Goal: Transaction & Acquisition: Purchase product/service

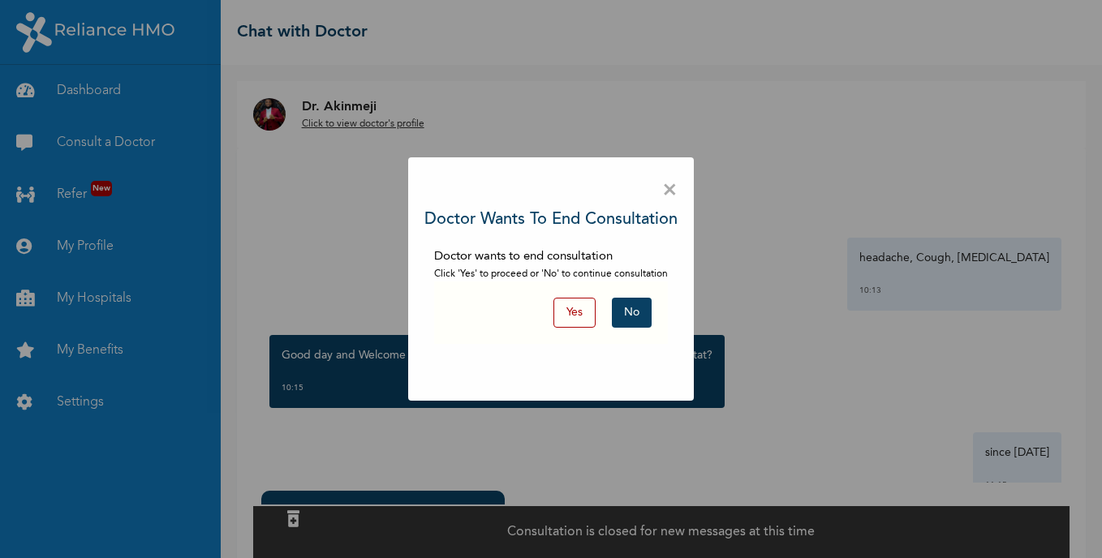
scroll to position [86, 0]
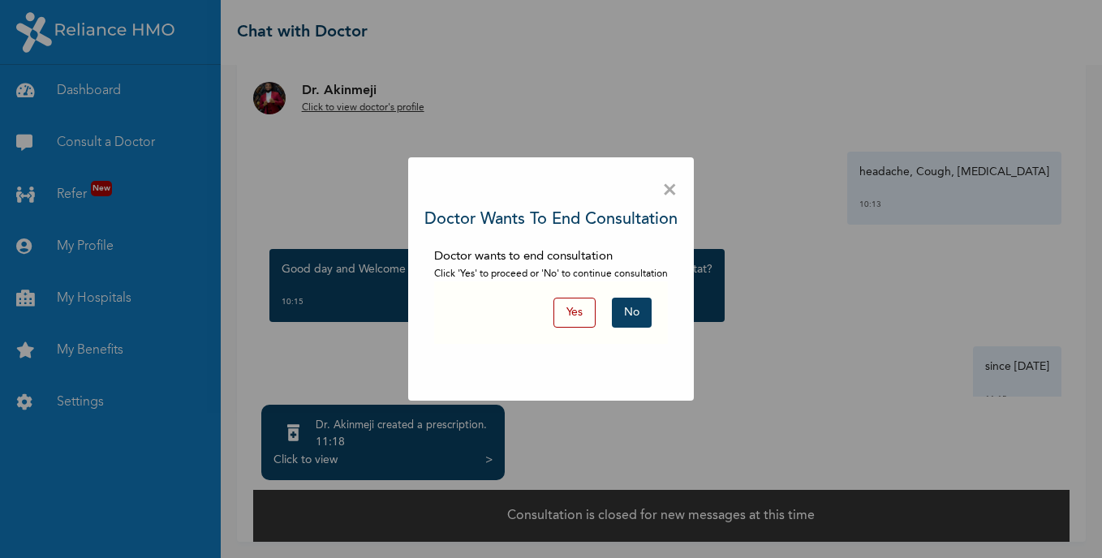
click at [629, 309] on button "No" at bounding box center [632, 313] width 40 height 30
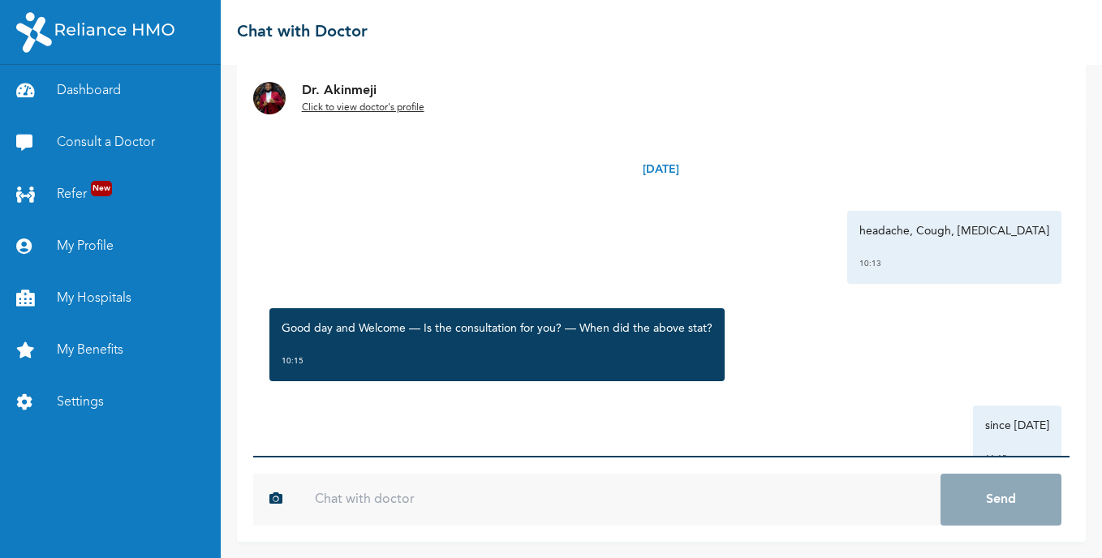
scroll to position [83, 0]
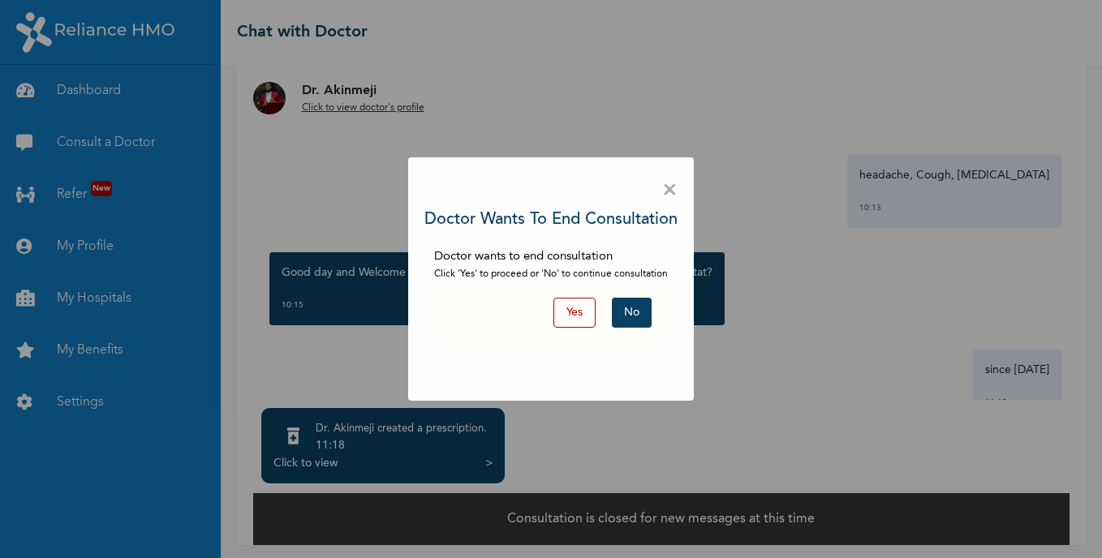
click at [632, 315] on button "No" at bounding box center [632, 313] width 40 height 30
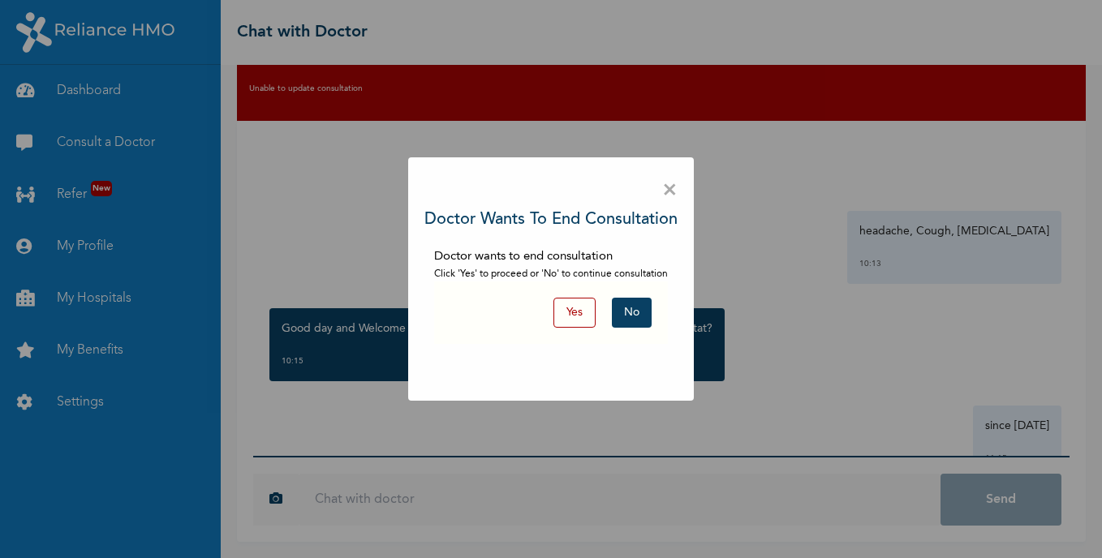
scroll to position [81, 0]
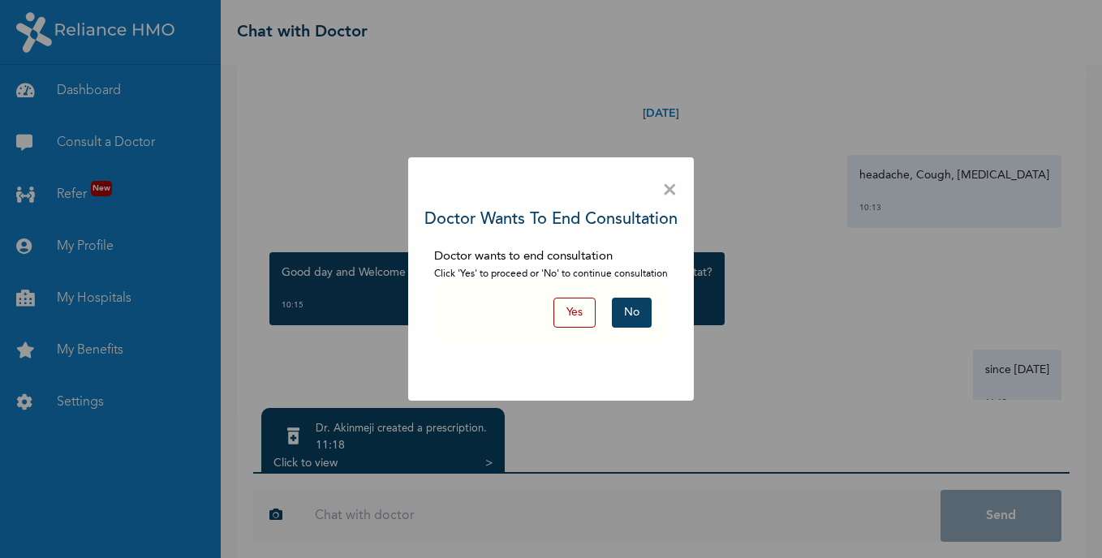
click at [639, 318] on button "No" at bounding box center [632, 313] width 40 height 30
click at [638, 308] on button "No" at bounding box center [632, 313] width 40 height 30
click at [119, 136] on div "× Doctor wants to end consultation Doctor wants to end consultation Click 'Yes'…" at bounding box center [551, 279] width 1102 height 558
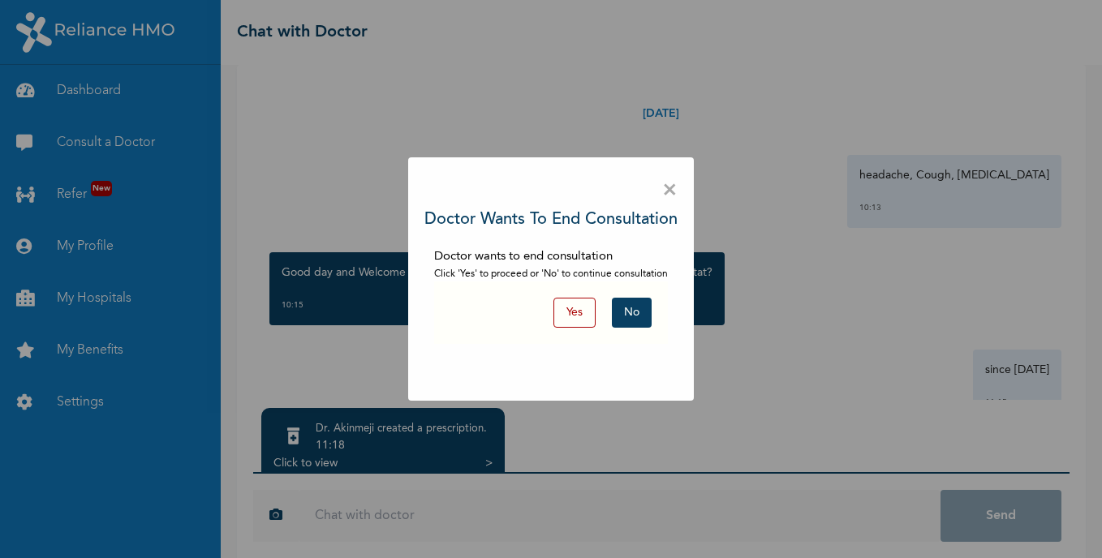
click at [639, 321] on button "No" at bounding box center [632, 313] width 40 height 30
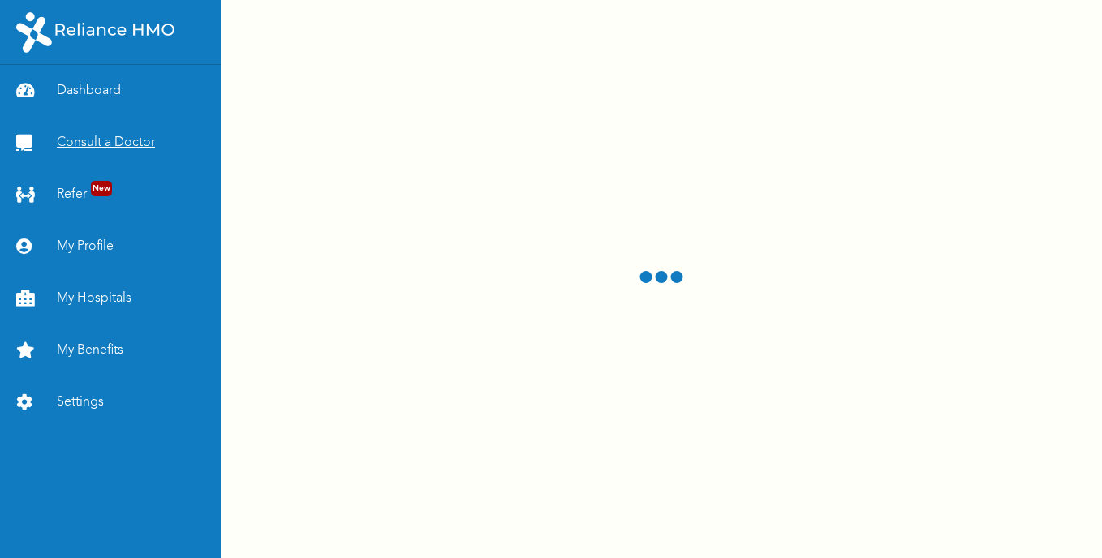
click at [93, 140] on link "Consult a Doctor" at bounding box center [110, 143] width 221 height 52
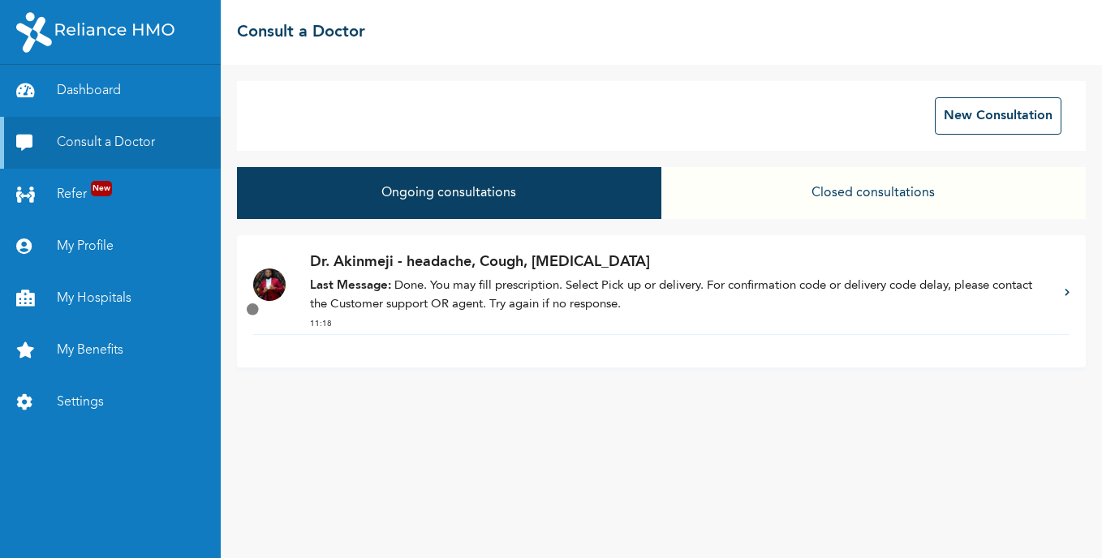
click at [608, 267] on p "Dr. Akinmeji - headache, Cough, Runny nose" at bounding box center [679, 263] width 739 height 22
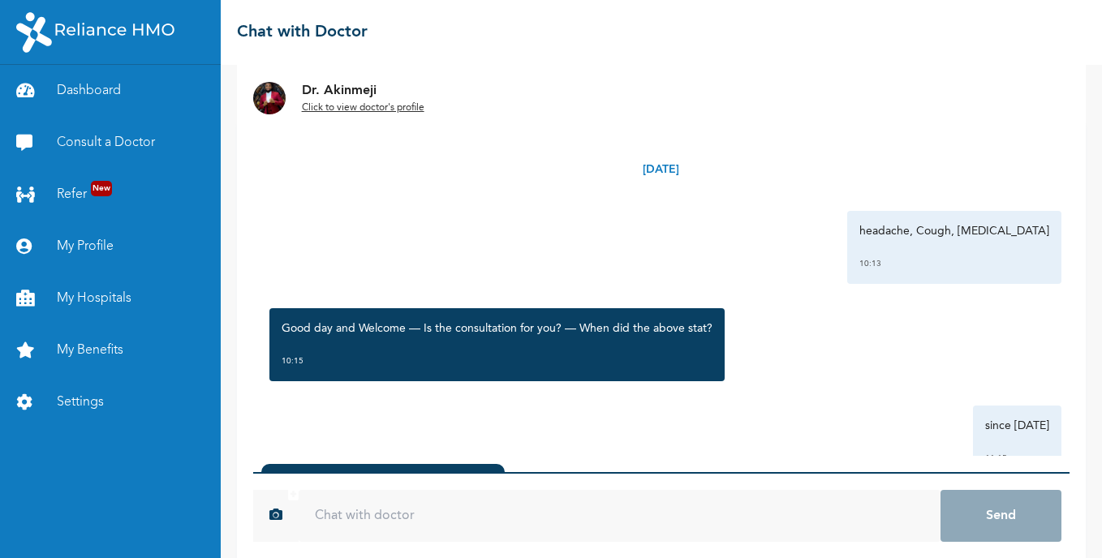
scroll to position [83, 0]
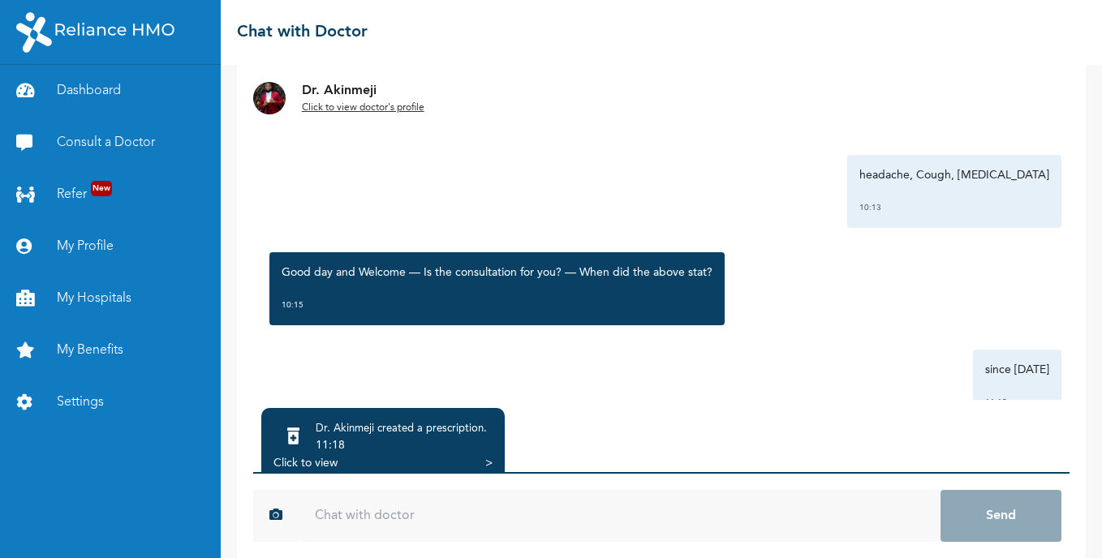
click at [440, 448] on div "11:18" at bounding box center [401, 446] width 171 height 16
click at [494, 459] on div "Dr. Akinmeji created a prescription . 11:18 Click to view >" at bounding box center [383, 445] width 244 height 75
click at [477, 465] on div "Click to view >" at bounding box center [383, 463] width 219 height 16
click at [489, 460] on div ">" at bounding box center [488, 463] width 7 height 16
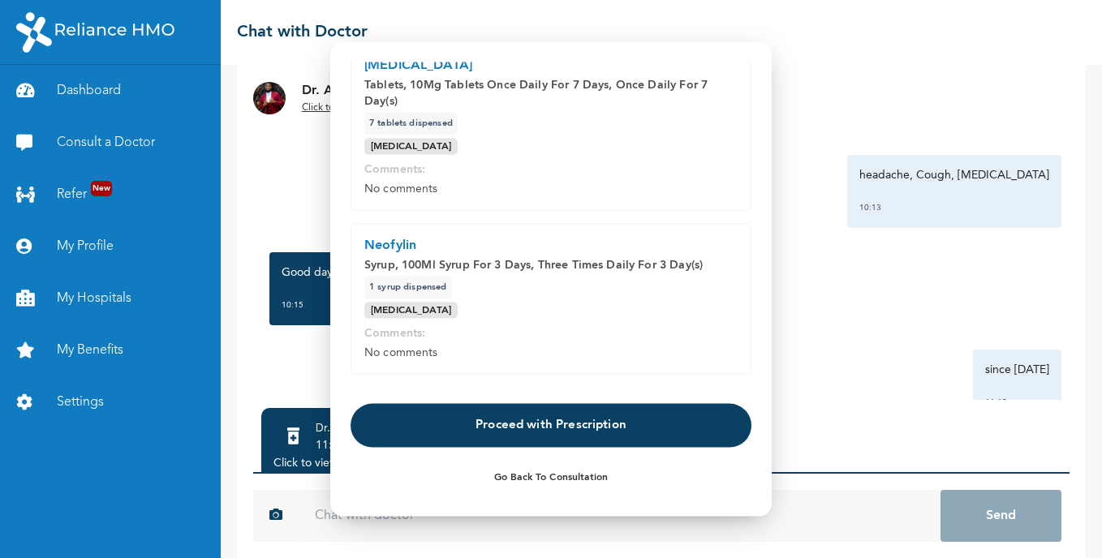
click at [658, 423] on button "Proceed with Prescription" at bounding box center [551, 425] width 401 height 44
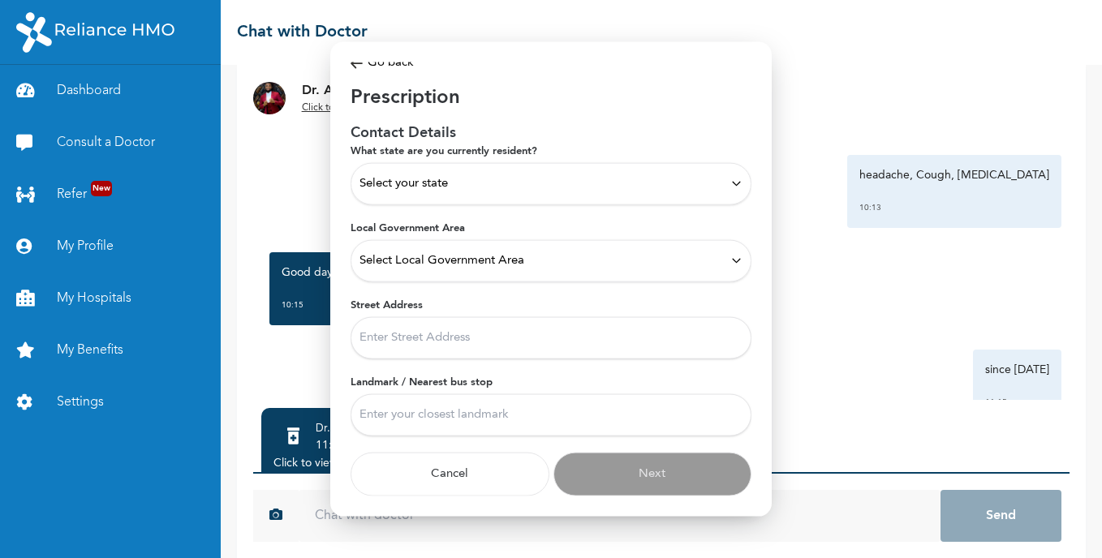
scroll to position [8, 0]
click at [503, 181] on div "Select your state" at bounding box center [551, 184] width 383 height 18
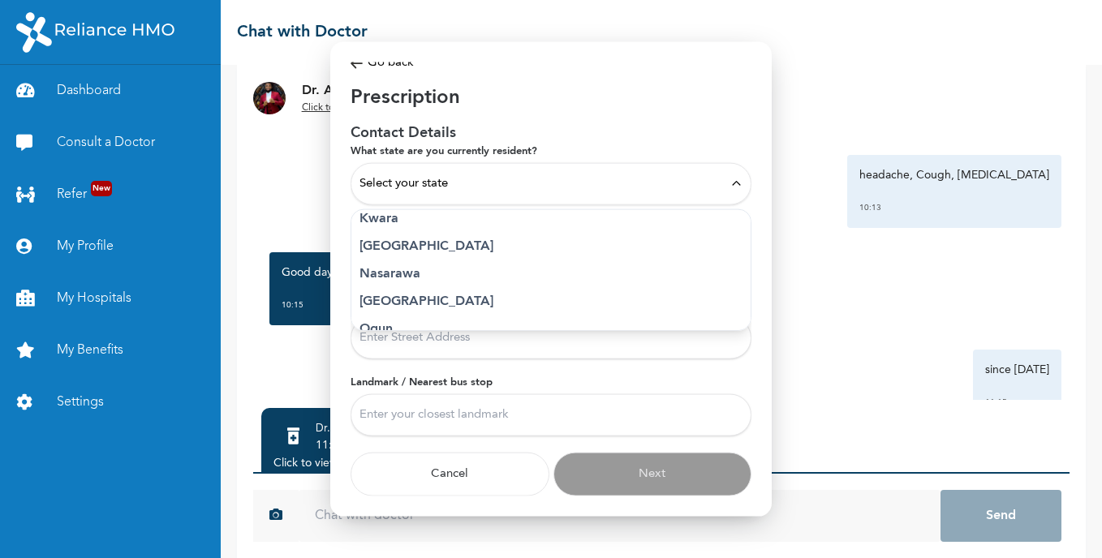
scroll to position [636, 0]
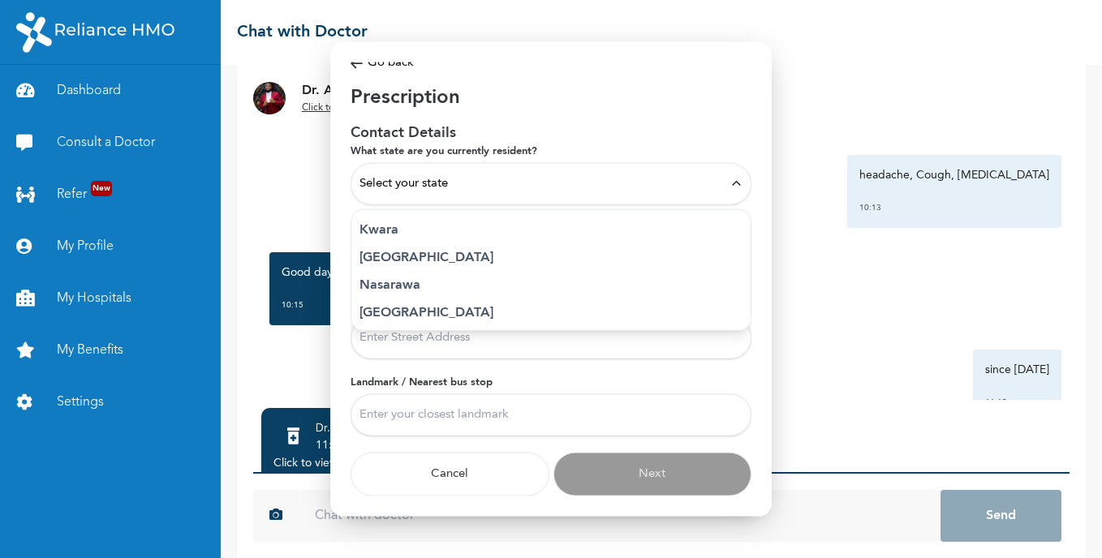
click at [516, 252] on p "Lagos" at bounding box center [551, 257] width 383 height 19
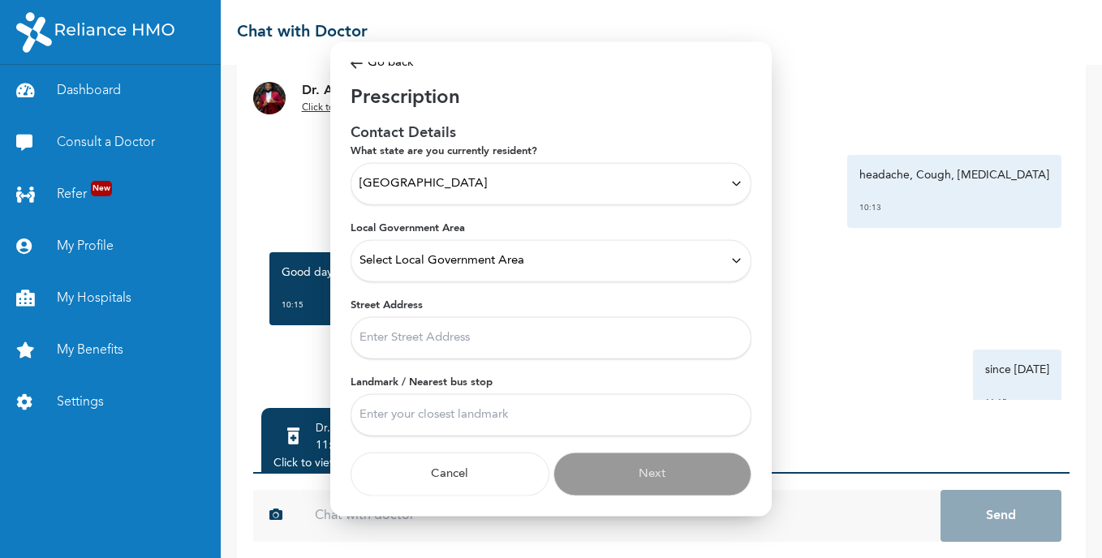
click at [446, 261] on span "Select Local Government Area" at bounding box center [442, 261] width 165 height 18
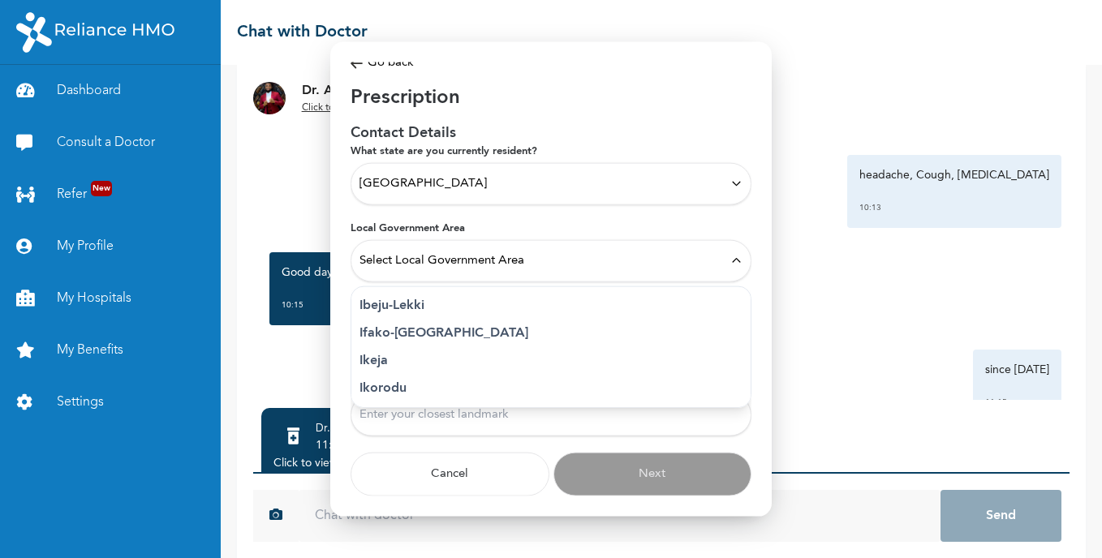
scroll to position [241, 0]
click at [454, 344] on p "Ikeja" at bounding box center [551, 343] width 383 height 19
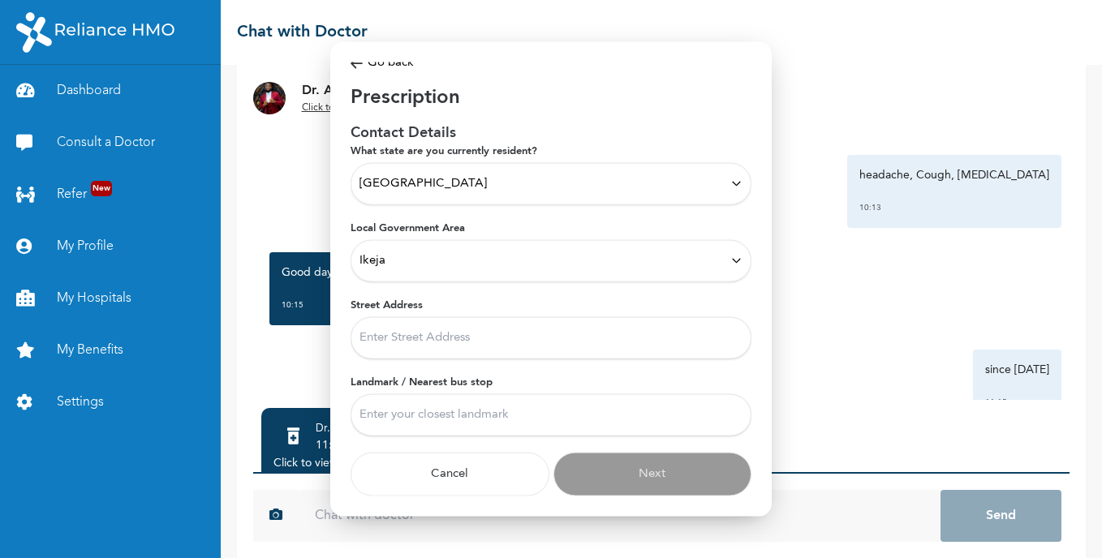
click at [455, 322] on input "Street Address" at bounding box center [551, 338] width 401 height 42
type input "No 1B Sunday adigun street, Alawusa ikeja lagos"
type input "back of ShopRite ikeja city mall"
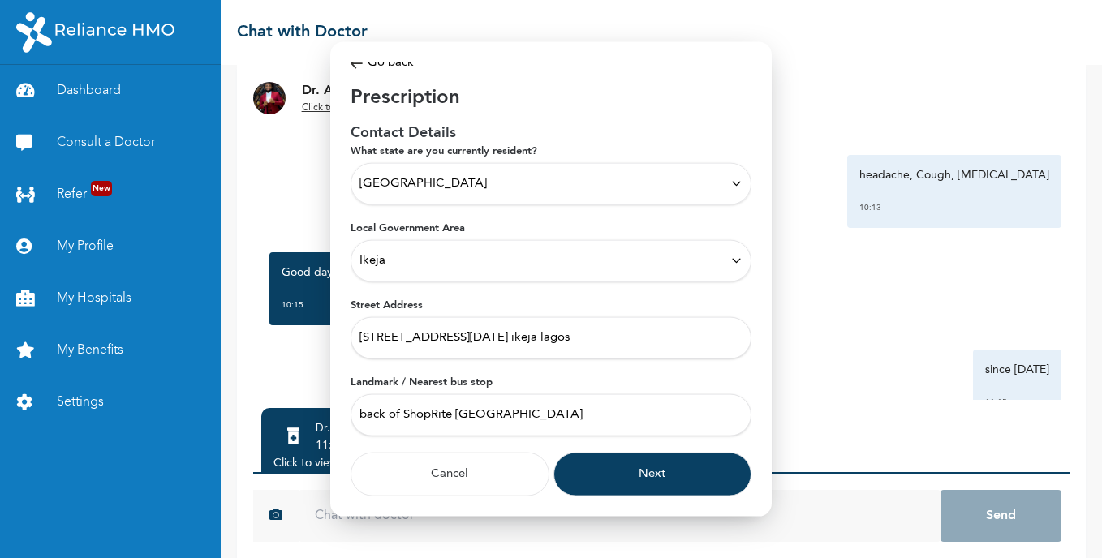
click at [683, 457] on button "Next" at bounding box center [653, 474] width 199 height 44
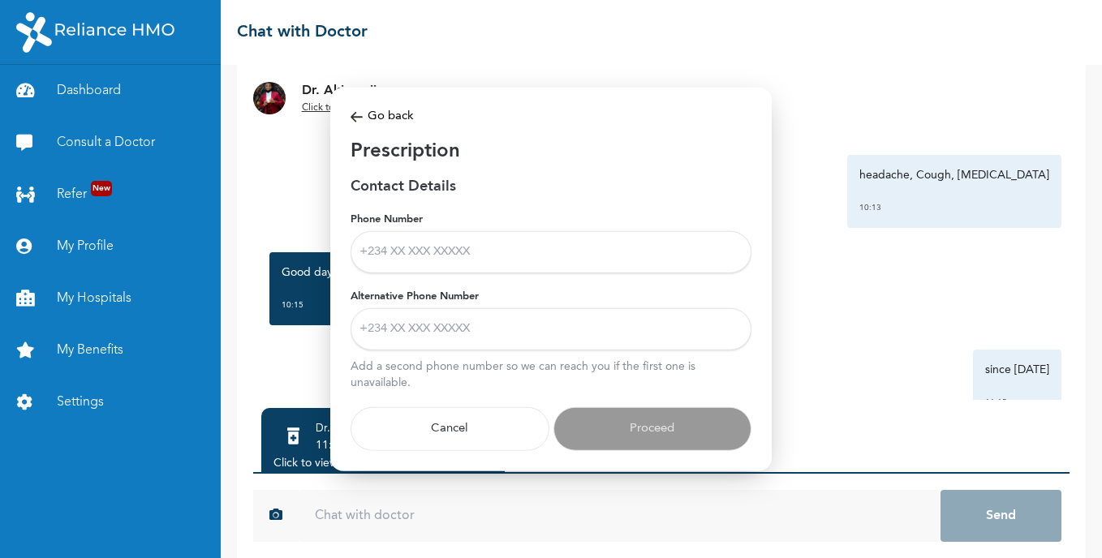
scroll to position [0, 0]
click at [460, 250] on input "Phone Number" at bounding box center [551, 252] width 401 height 42
type input "08105380612"
type input "08141687494"
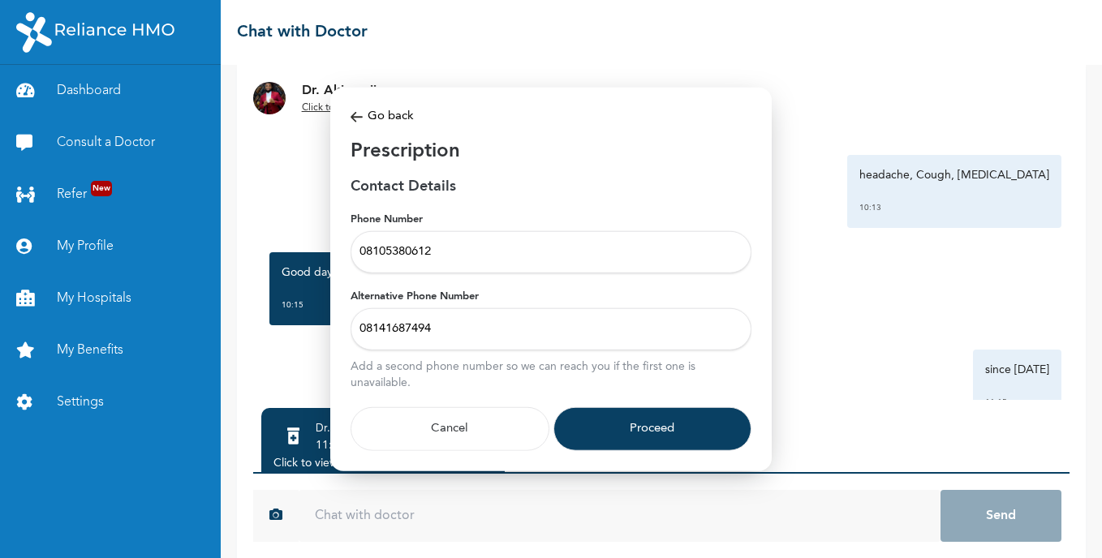
click at [613, 418] on button "Proceed" at bounding box center [653, 429] width 199 height 44
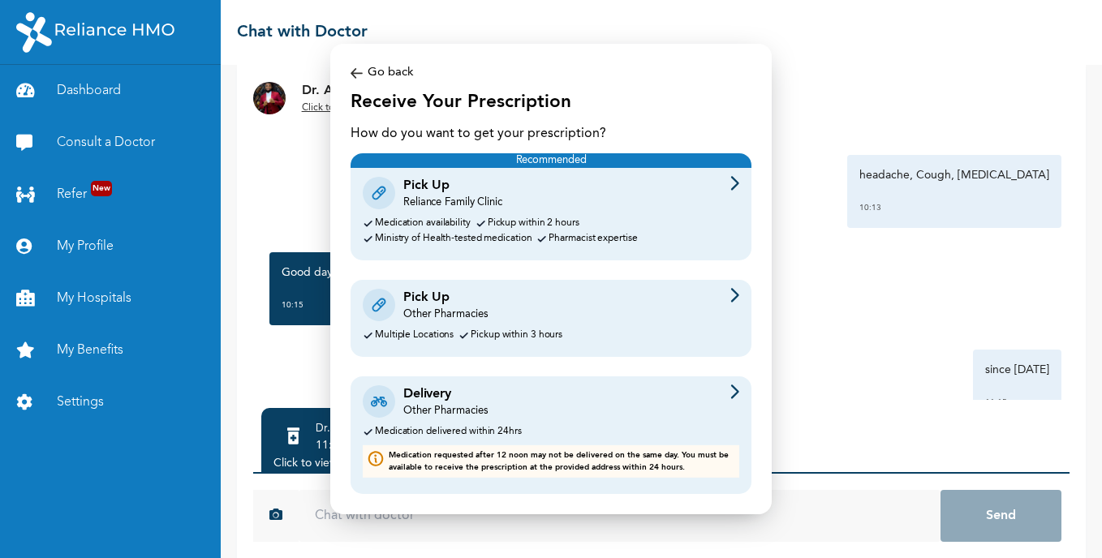
click at [715, 396] on div "Delivery Other Pharmacies" at bounding box center [551, 402] width 377 height 34
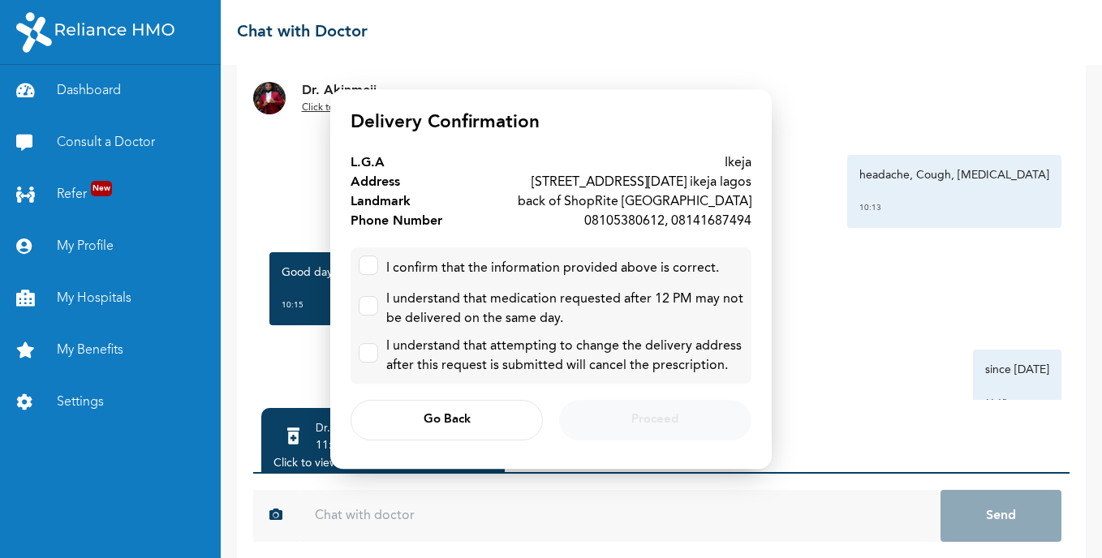
click at [378, 261] on div "I confirm that the information provided above is correct." at bounding box center [551, 269] width 385 height 26
click at [366, 264] on input "checkbox" at bounding box center [365, 262] width 11 height 11
checkbox input "true"
click at [369, 308] on label at bounding box center [368, 305] width 19 height 19
click at [369, 308] on input "checkbox" at bounding box center [365, 302] width 11 height 11
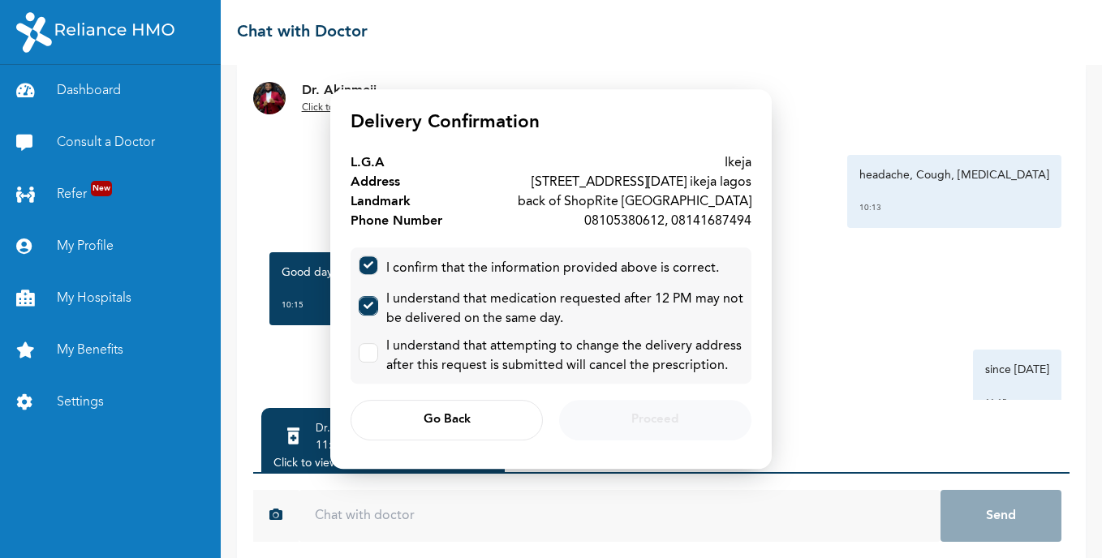
checkbox input "true"
click at [369, 356] on label at bounding box center [368, 352] width 19 height 19
click at [369, 355] on input "checkbox" at bounding box center [365, 349] width 11 height 11
checkbox input "true"
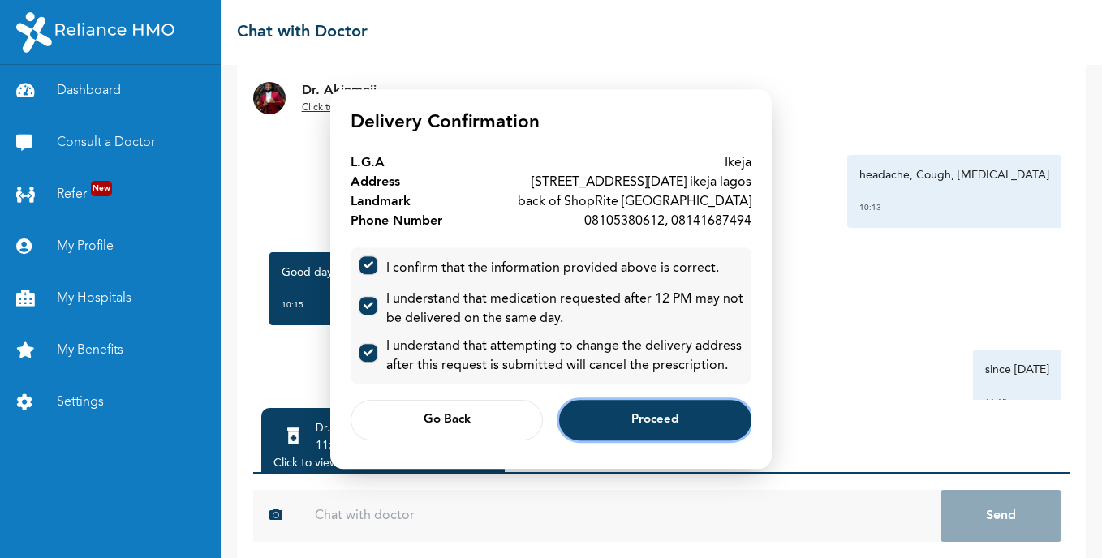
click at [621, 410] on button "Proceed" at bounding box center [655, 420] width 192 height 41
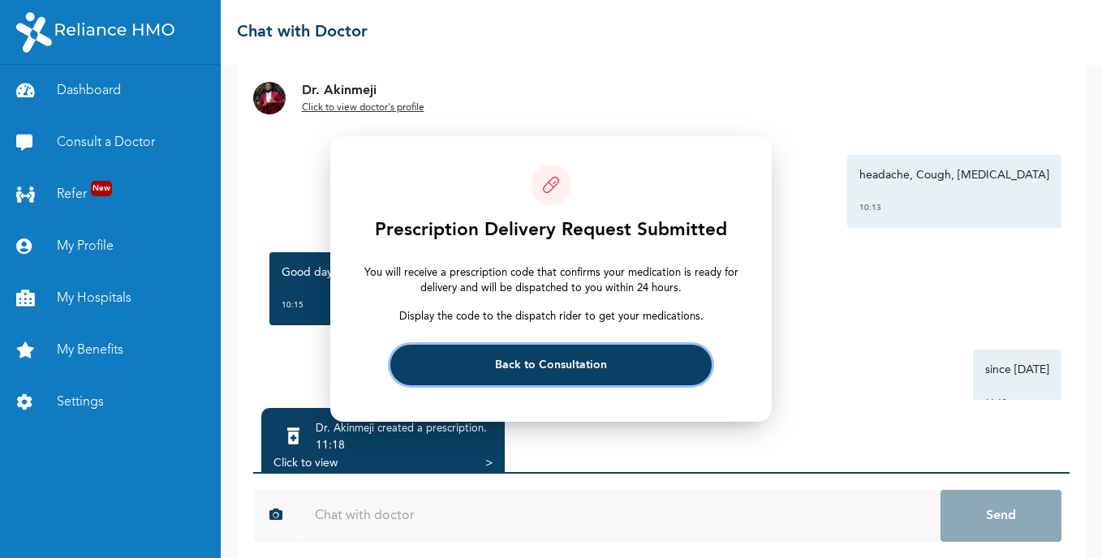
click at [621, 358] on button "Back to Consultation" at bounding box center [550, 365] width 321 height 41
